Goal: Entertainment & Leisure: Browse casually

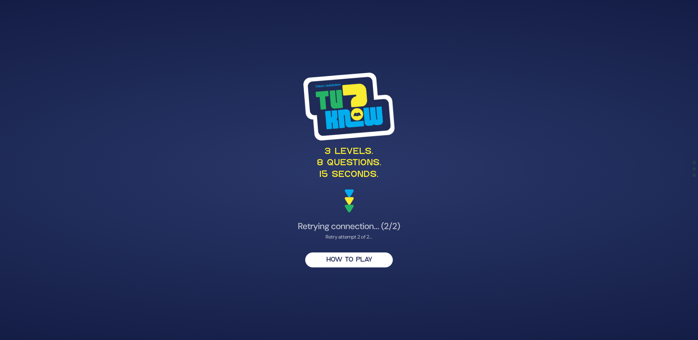
drag, startPoint x: 350, startPoint y: 263, endPoint x: 491, endPoint y: 299, distance: 145.8
click at [491, 304] on div "3 levels. 8 questions. 15 seconds. Retrying connection... (2/2) Retry attempt 2…" at bounding box center [349, 170] width 698 height 340
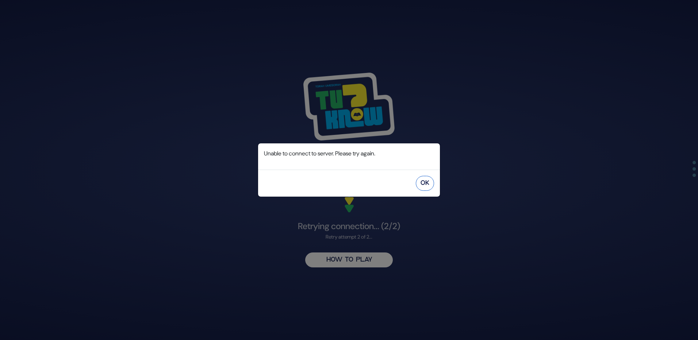
click at [426, 185] on button "OK" at bounding box center [425, 183] width 18 height 15
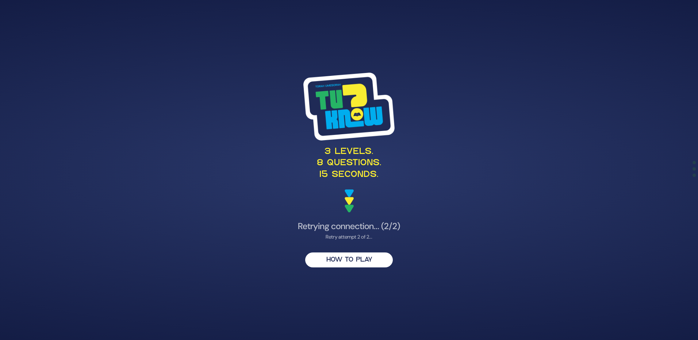
drag, startPoint x: 375, startPoint y: 258, endPoint x: 243, endPoint y: 190, distance: 148.3
click at [243, 190] on div "3 levels. 8 questions. 15 seconds." at bounding box center [349, 143] width 356 height 140
click at [355, 265] on button "HOW TO PLAY" at bounding box center [349, 260] width 88 height 15
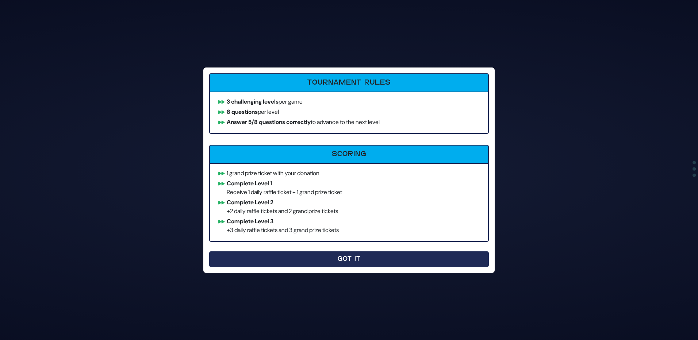
click at [362, 256] on button "Got It" at bounding box center [349, 260] width 280 height 16
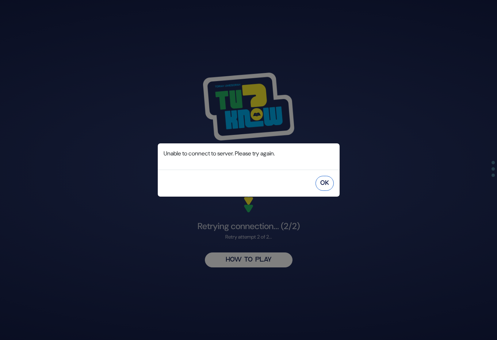
click at [329, 188] on button "OK" at bounding box center [325, 183] width 18 height 15
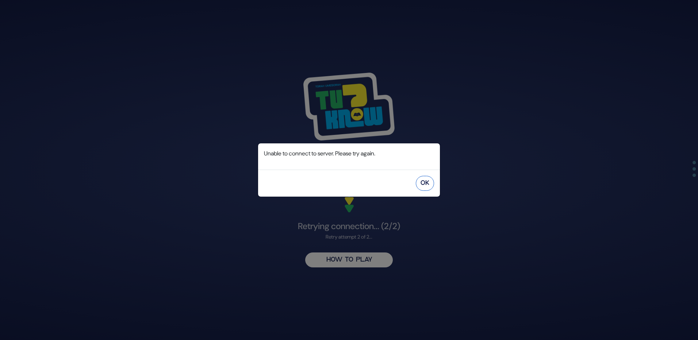
click at [433, 187] on button "OK" at bounding box center [425, 183] width 18 height 15
click at [427, 183] on button "OK" at bounding box center [425, 183] width 18 height 15
